Goal: Find specific page/section: Find specific page/section

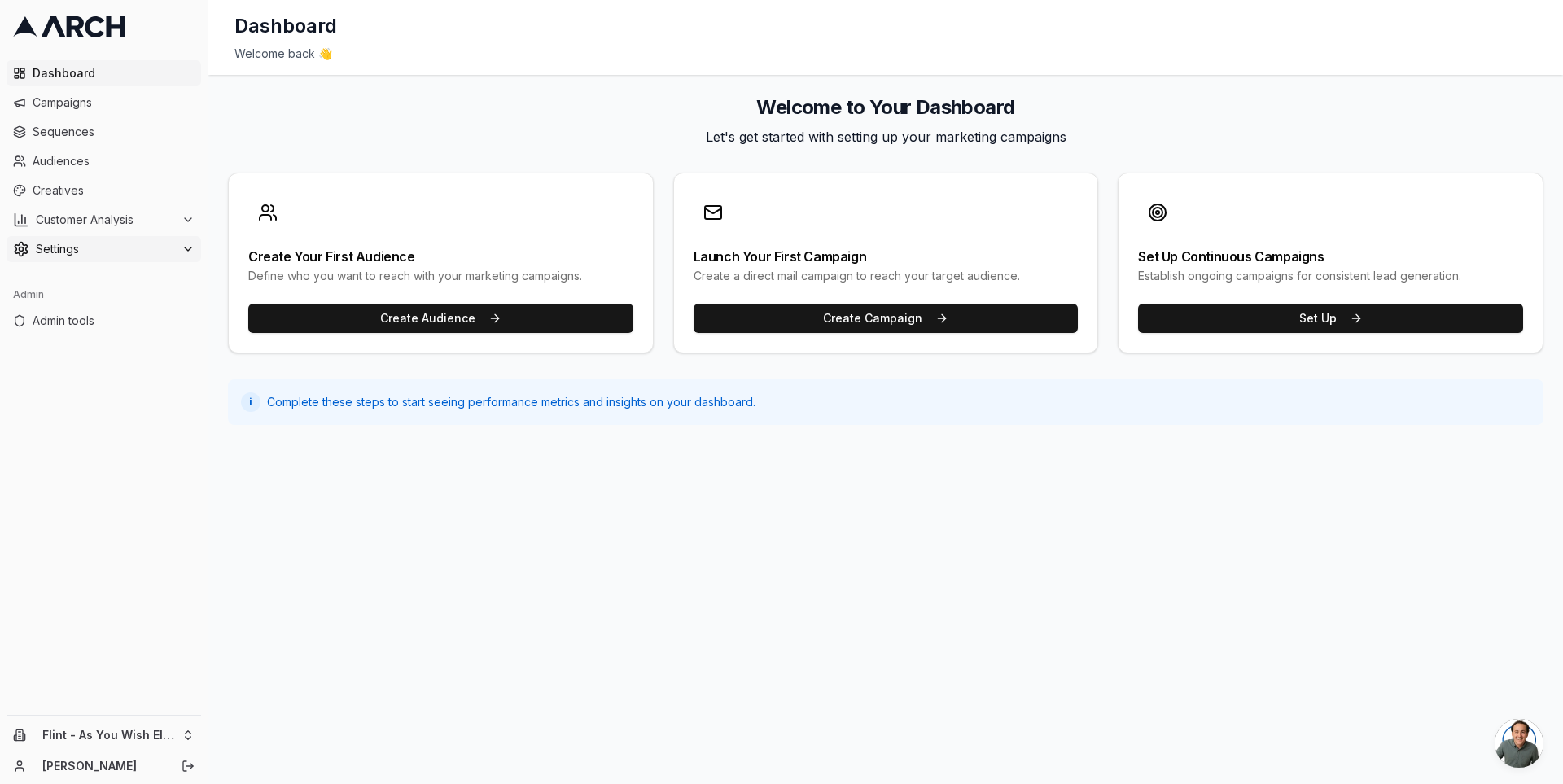
click at [171, 237] on button "Settings" at bounding box center [104, 249] width 194 height 26
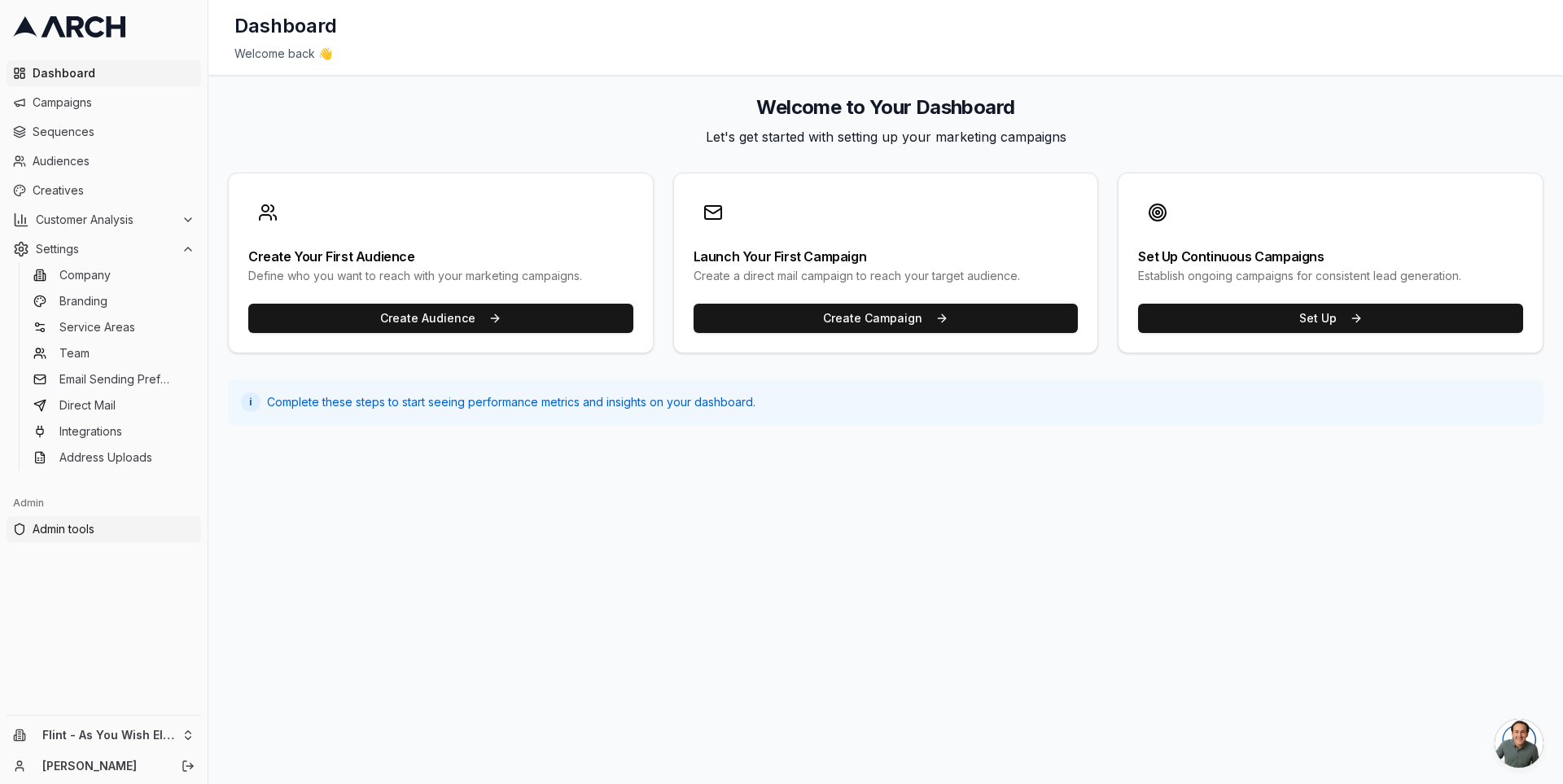
click at [106, 530] on span "Admin tools" at bounding box center [114, 528] width 162 height 16
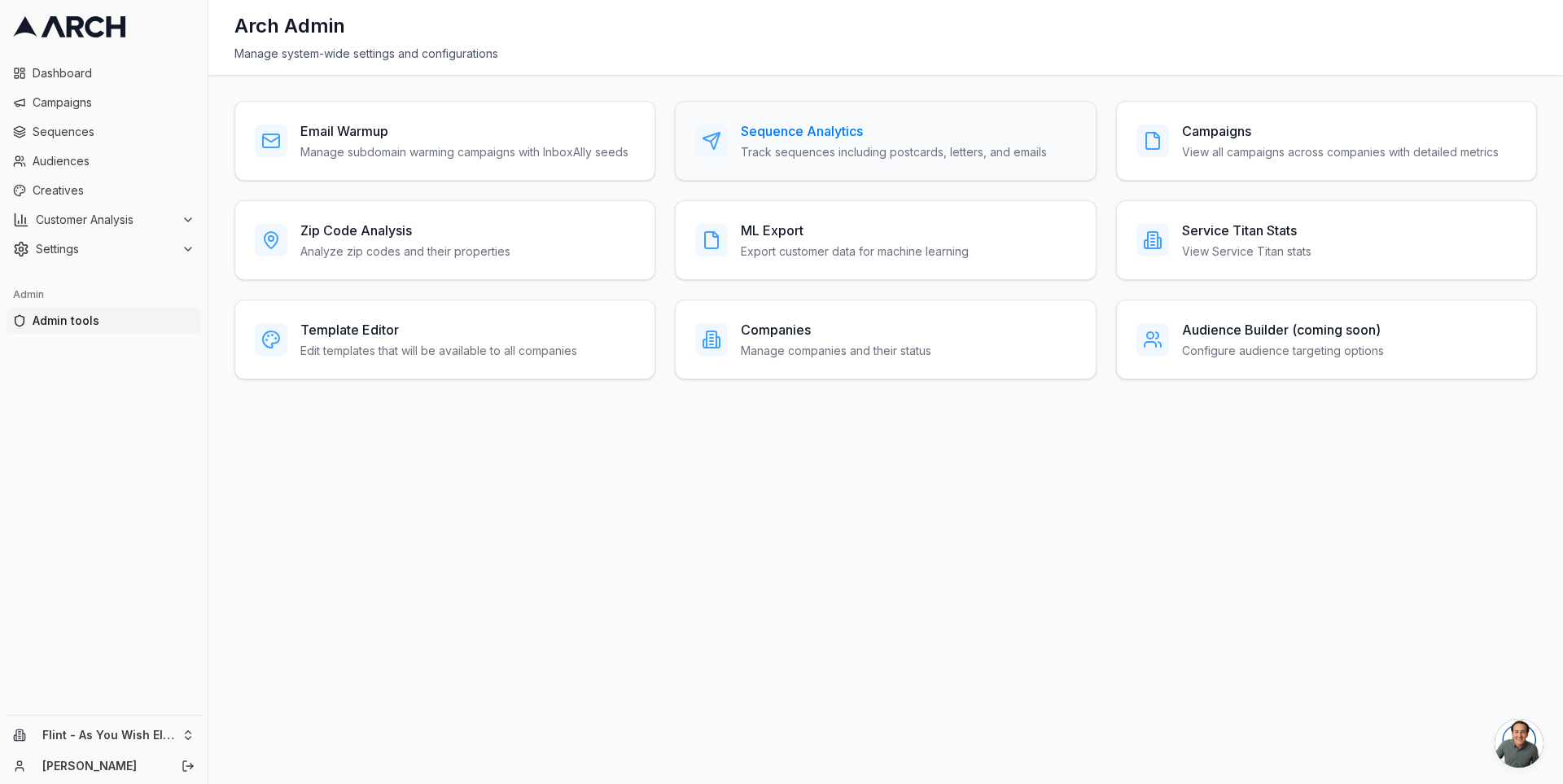
click at [790, 144] on p "Track sequences including postcards, letters, and emails" at bounding box center [894, 152] width 306 height 16
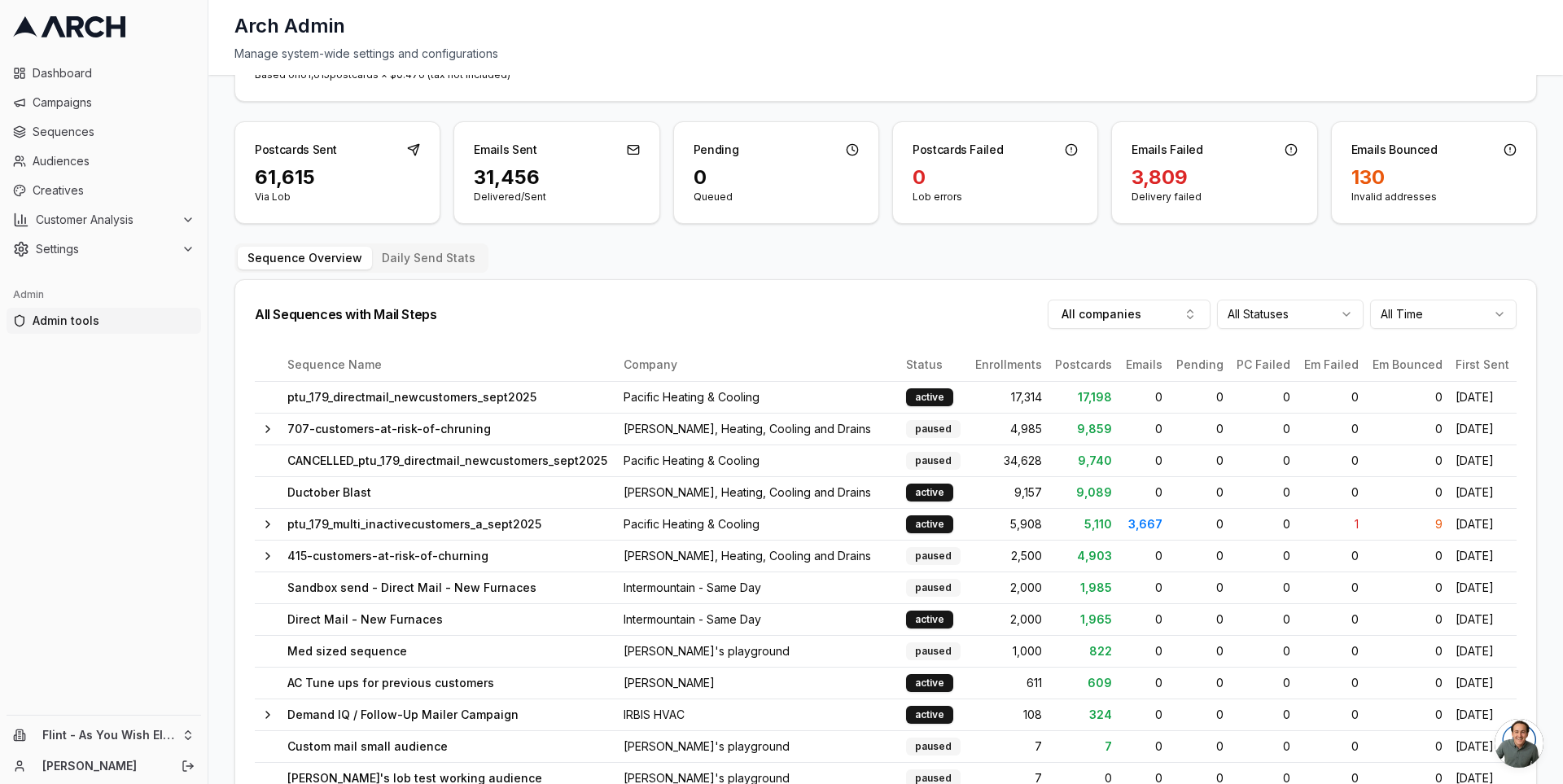
scroll to position [217, 0]
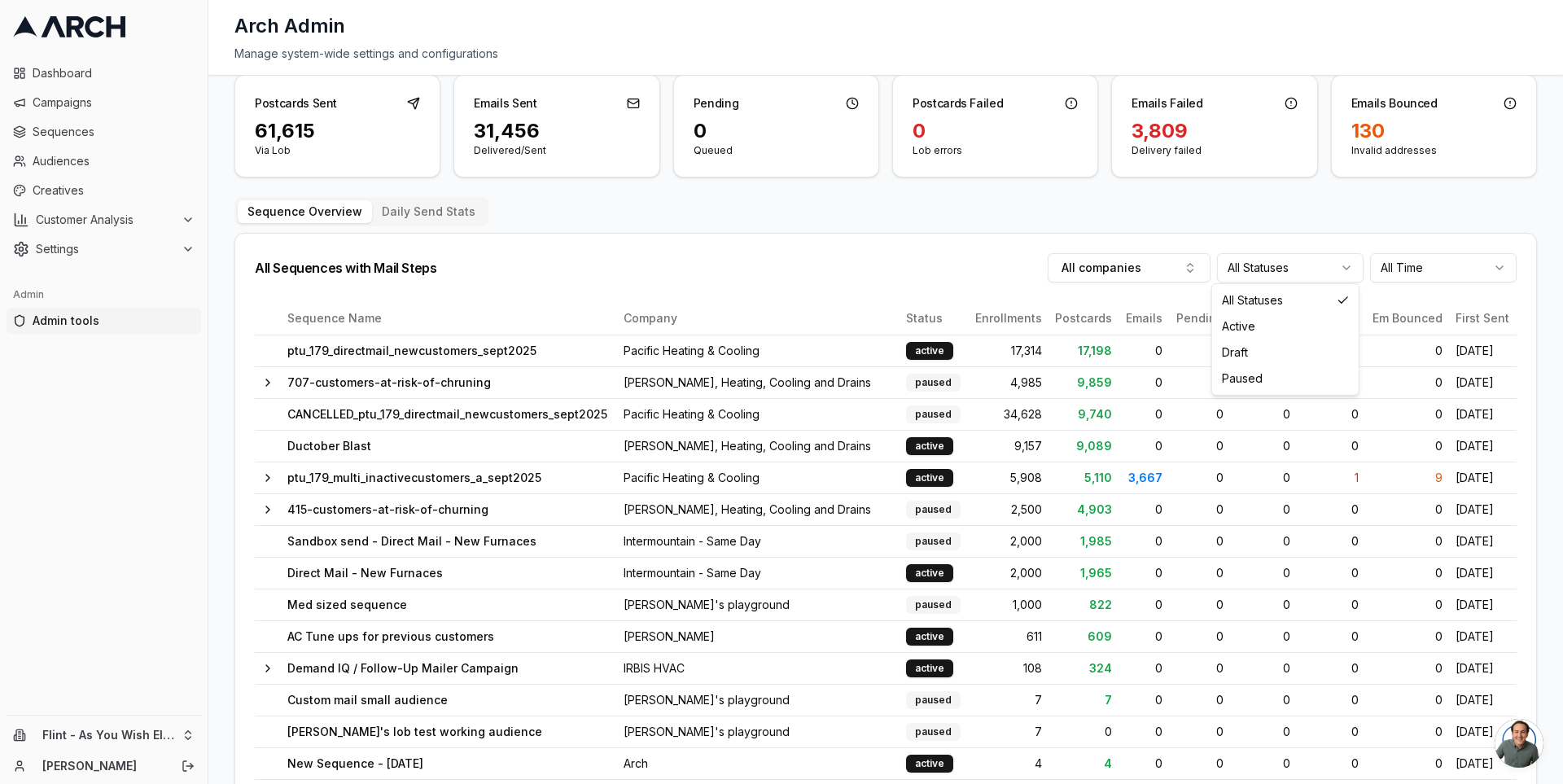
click at [1283, 262] on html "Dashboard Campaigns Sequences Audiences Creatives Customer Analysis Settings Ad…" at bounding box center [782, 392] width 1563 height 784
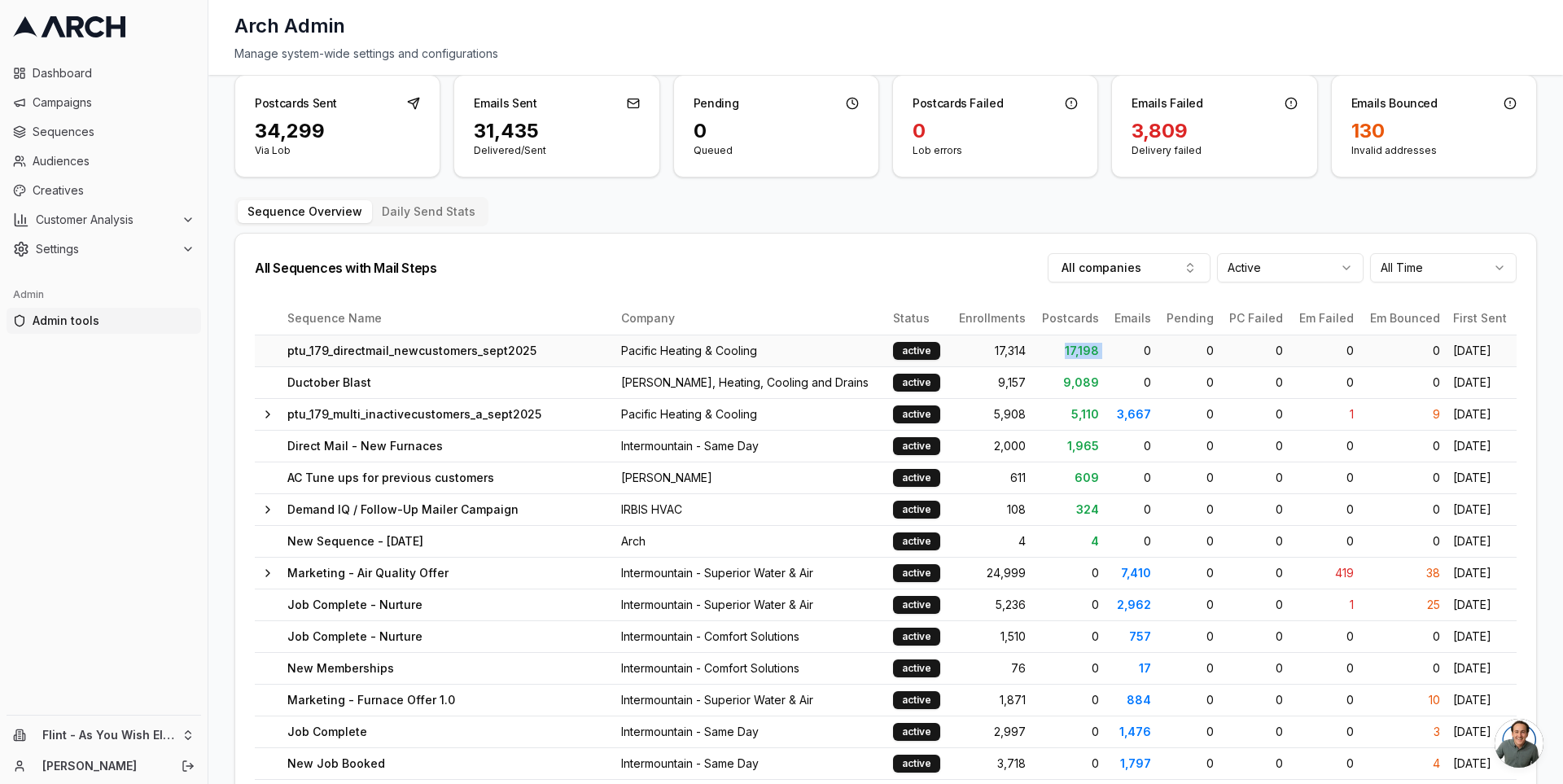
drag, startPoint x: 1080, startPoint y: 351, endPoint x: 1013, endPoint y: 342, distance: 67.6
click at [1021, 345] on tr "ptu_179_directmail_newcustomers_sept2025 Pacific Heating & Cooling active 17,31…" at bounding box center [885, 350] width 1262 height 32
click at [270, 408] on icon at bounding box center [268, 414] width 13 height 13
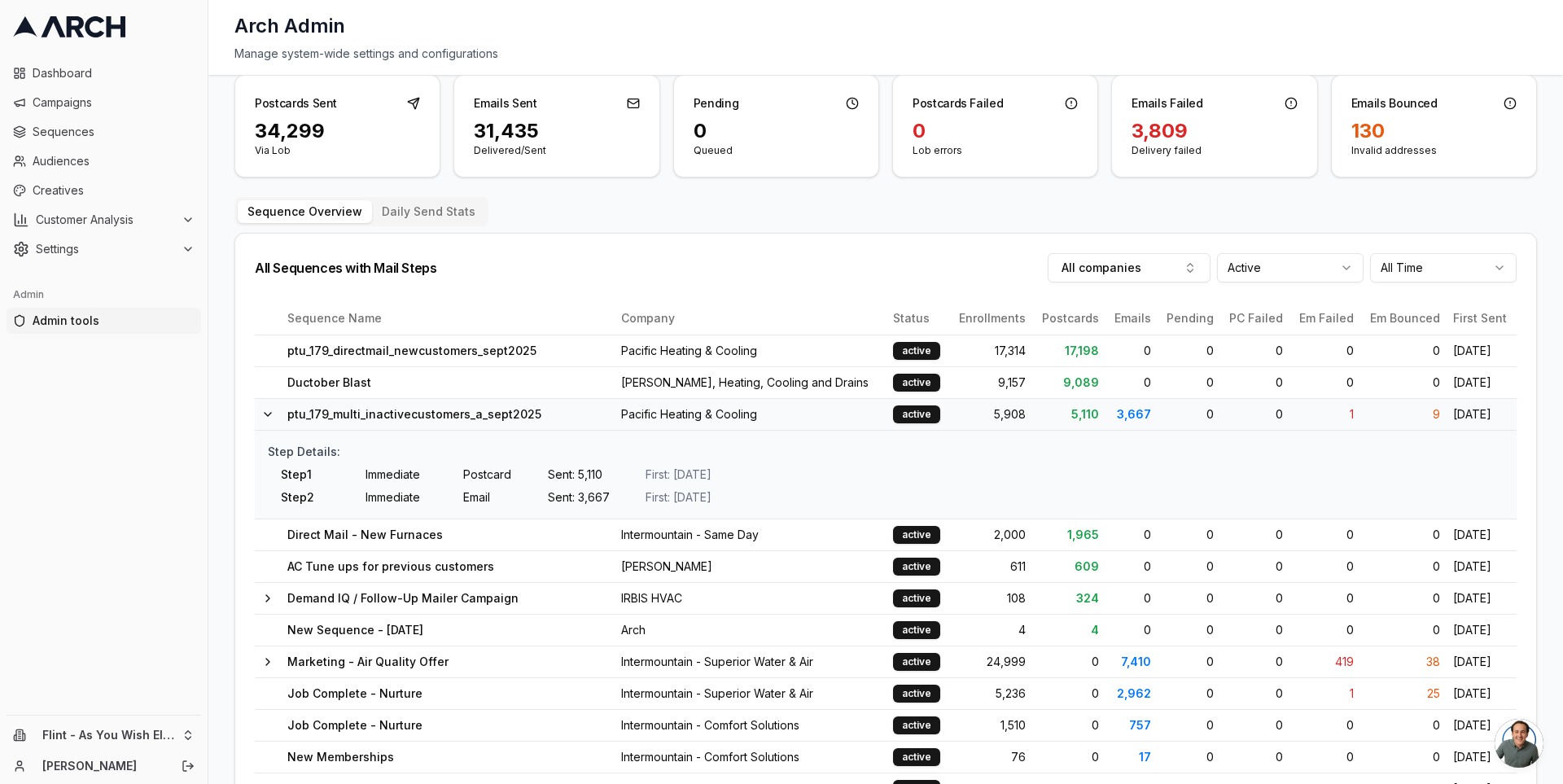
click at [270, 413] on icon at bounding box center [268, 414] width 7 height 3
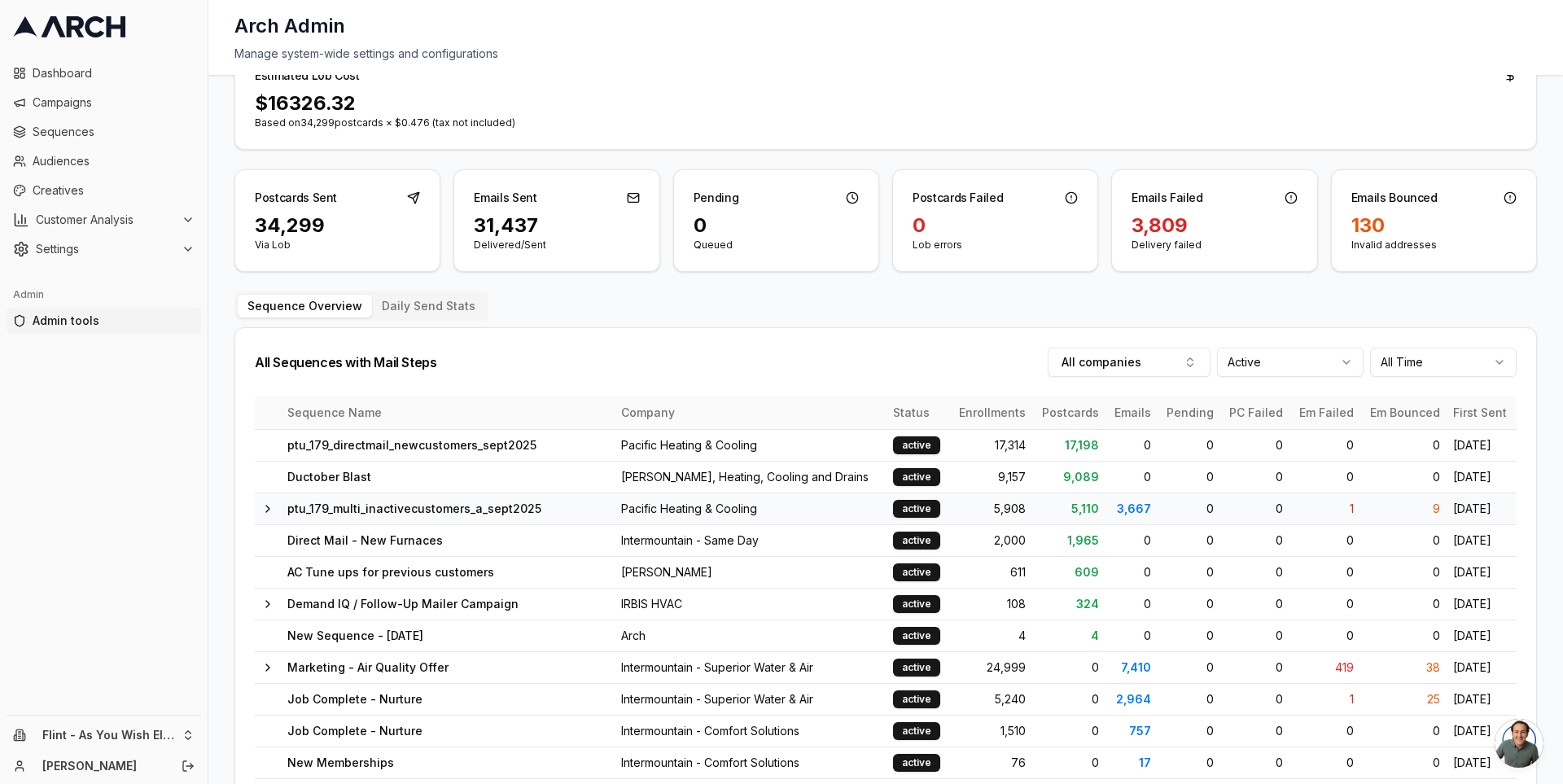
scroll to position [0, 0]
